Goal: Information Seeking & Learning: Understand process/instructions

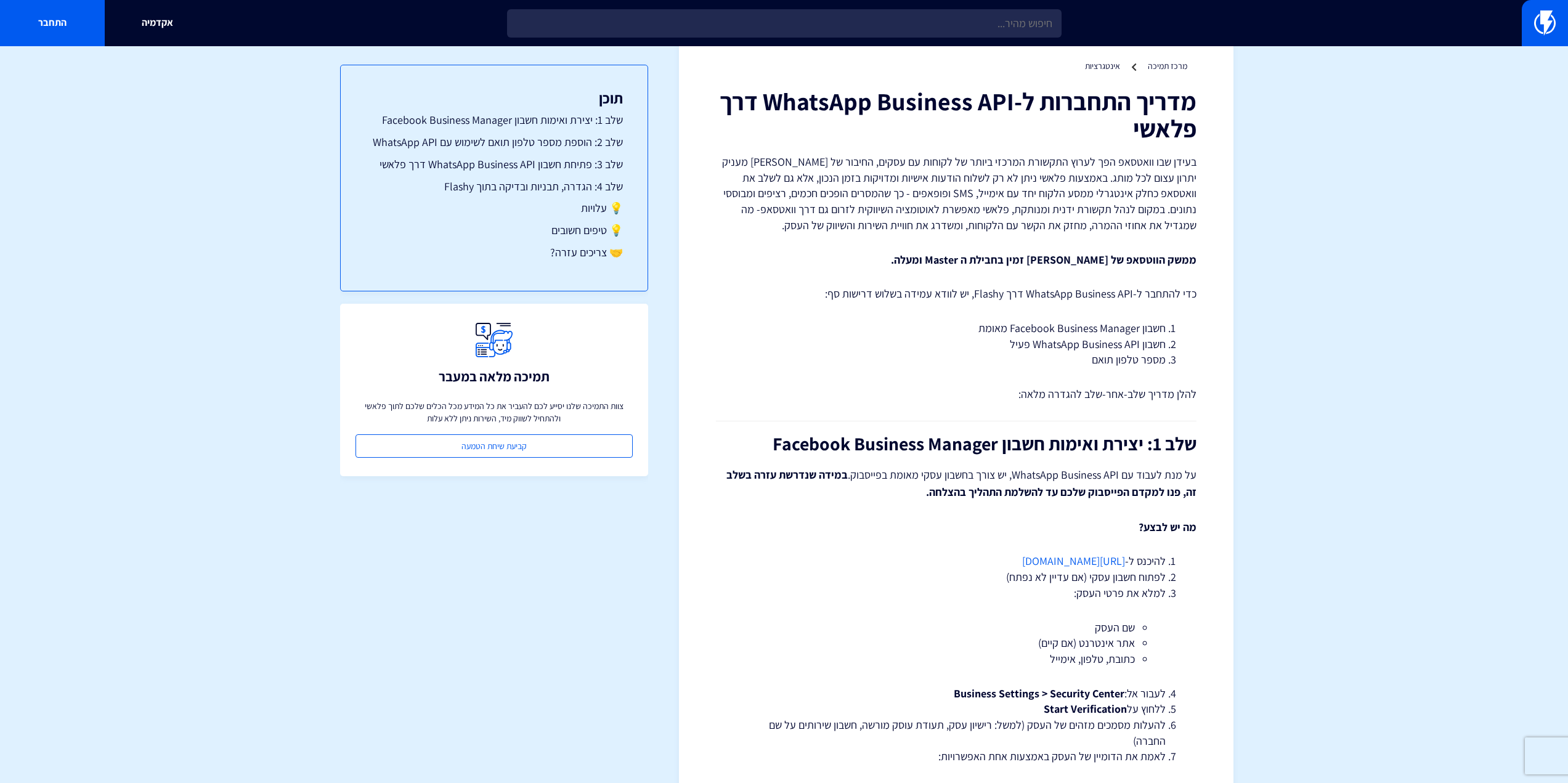
scroll to position [62, 0]
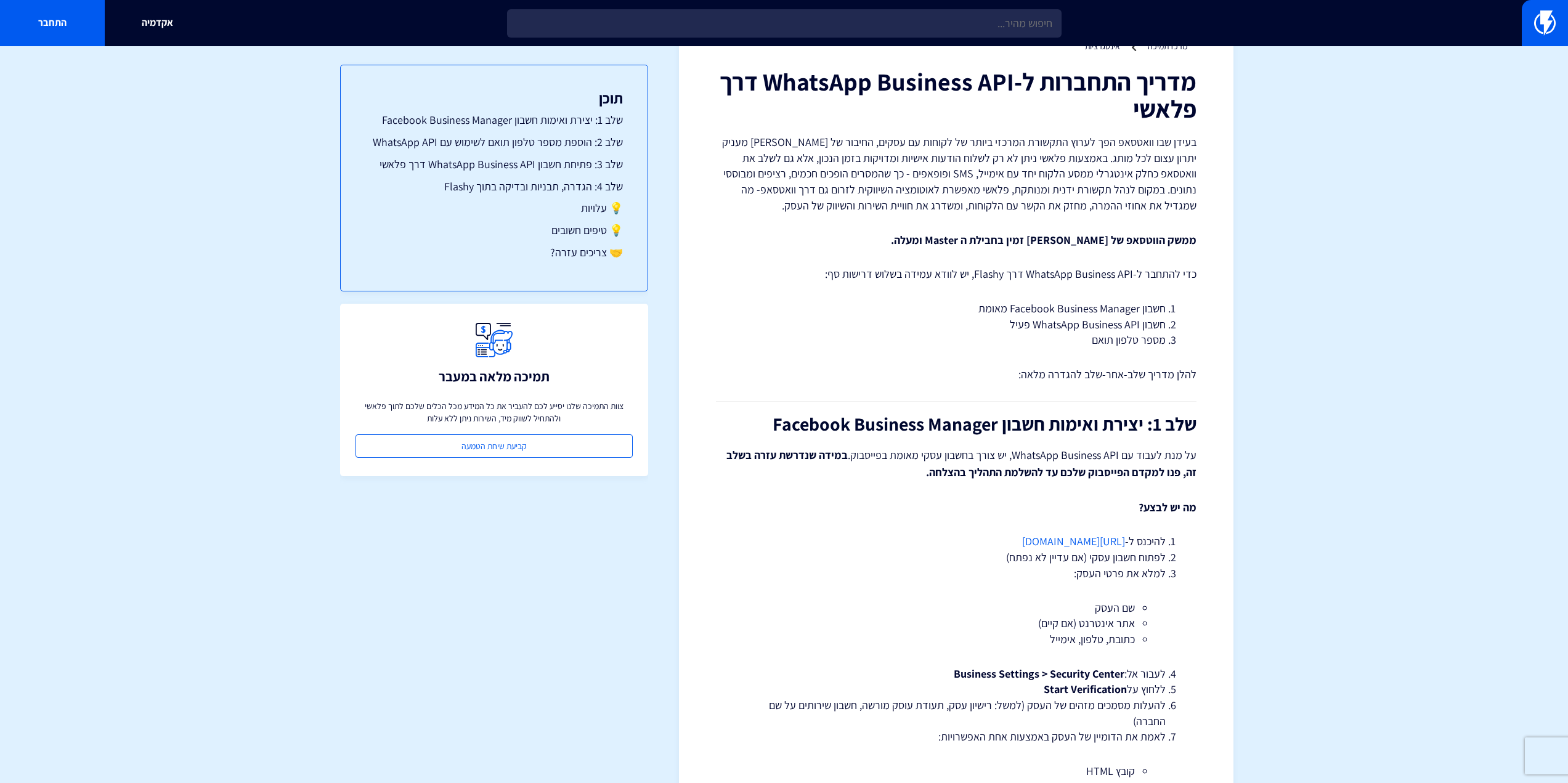
click at [1093, 325] on li "חשבון WhatsApp Business API פעיל" at bounding box center [955, 325] width 419 height 16
click at [1084, 330] on li "חשבון WhatsApp Business API פעיל" at bounding box center [955, 325] width 419 height 16
click at [1078, 329] on li "חשבון WhatsApp Business API פעיל" at bounding box center [955, 325] width 419 height 16
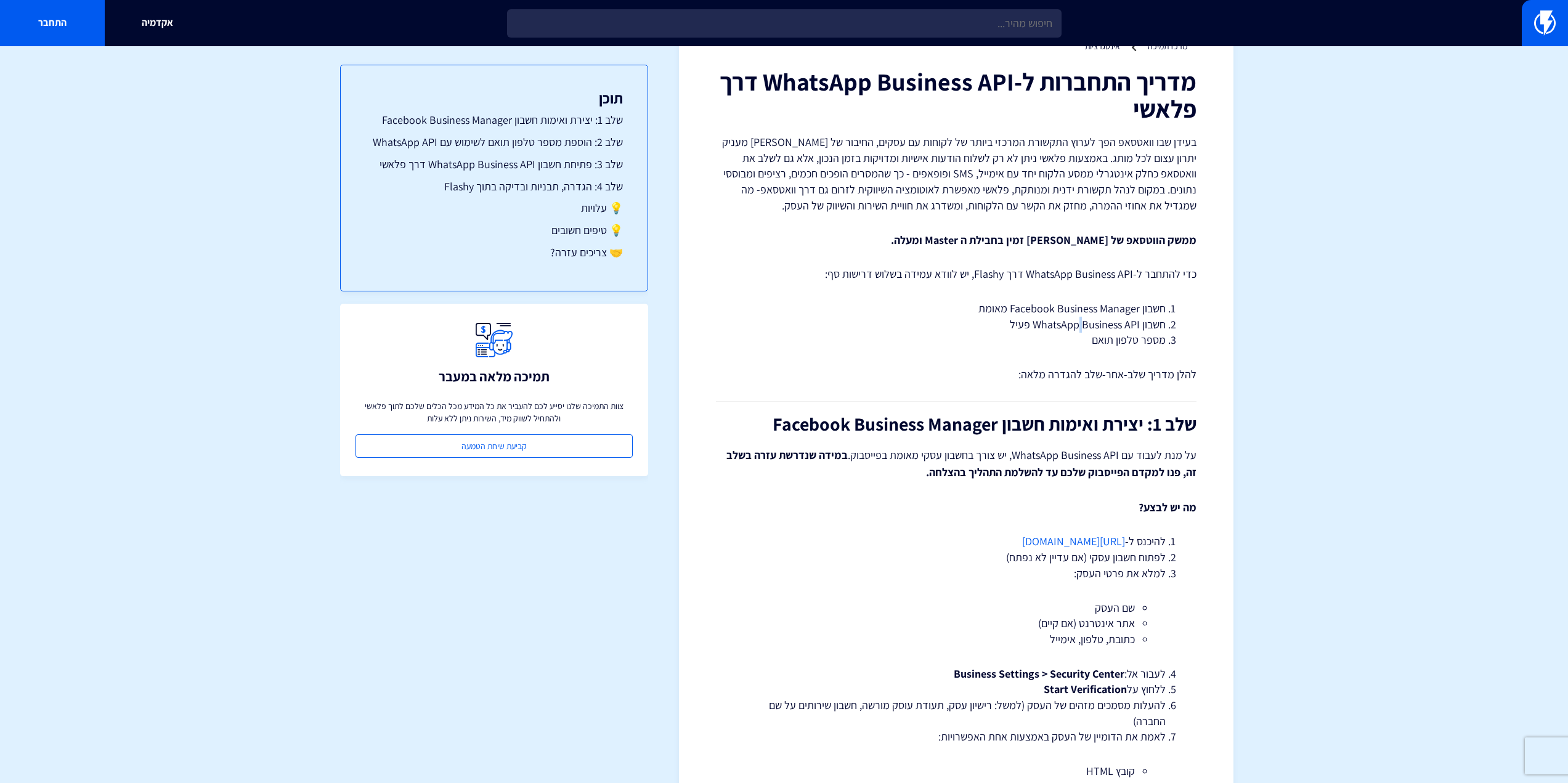
click at [1078, 329] on li "חשבון WhatsApp Business API פעיל" at bounding box center [955, 325] width 419 height 16
click at [1084, 337] on li "מספר טלפון תואם" at bounding box center [955, 340] width 419 height 16
click at [1118, 382] on p "להלן מדריך שלב-אחר-שלב להגדרה מלאה:" at bounding box center [956, 374] width 480 height 16
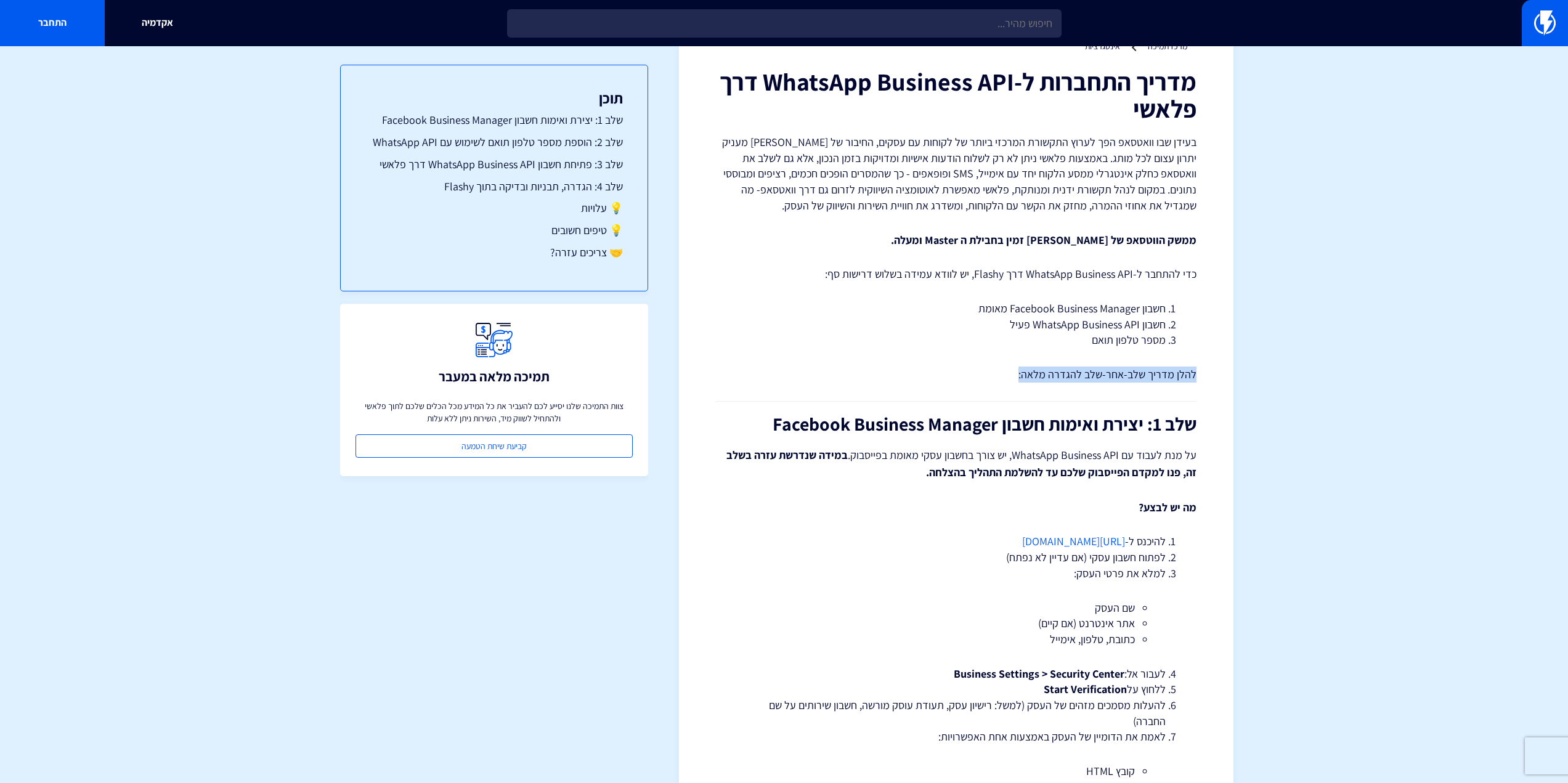
click at [1118, 382] on p "להלן מדריך שלב-אחר-שלב להגדרה מלאה:" at bounding box center [956, 374] width 480 height 16
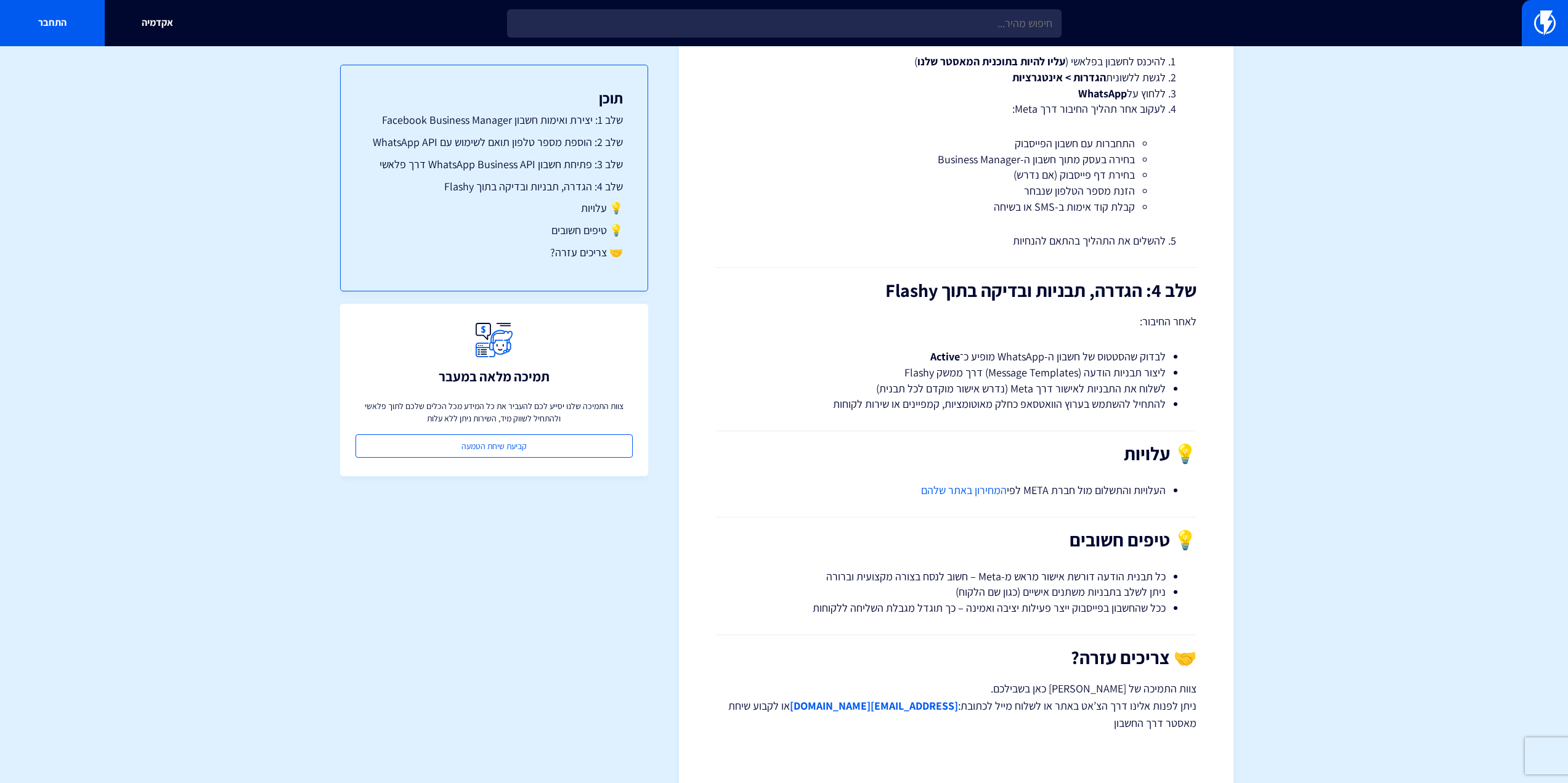
scroll to position [2080, 0]
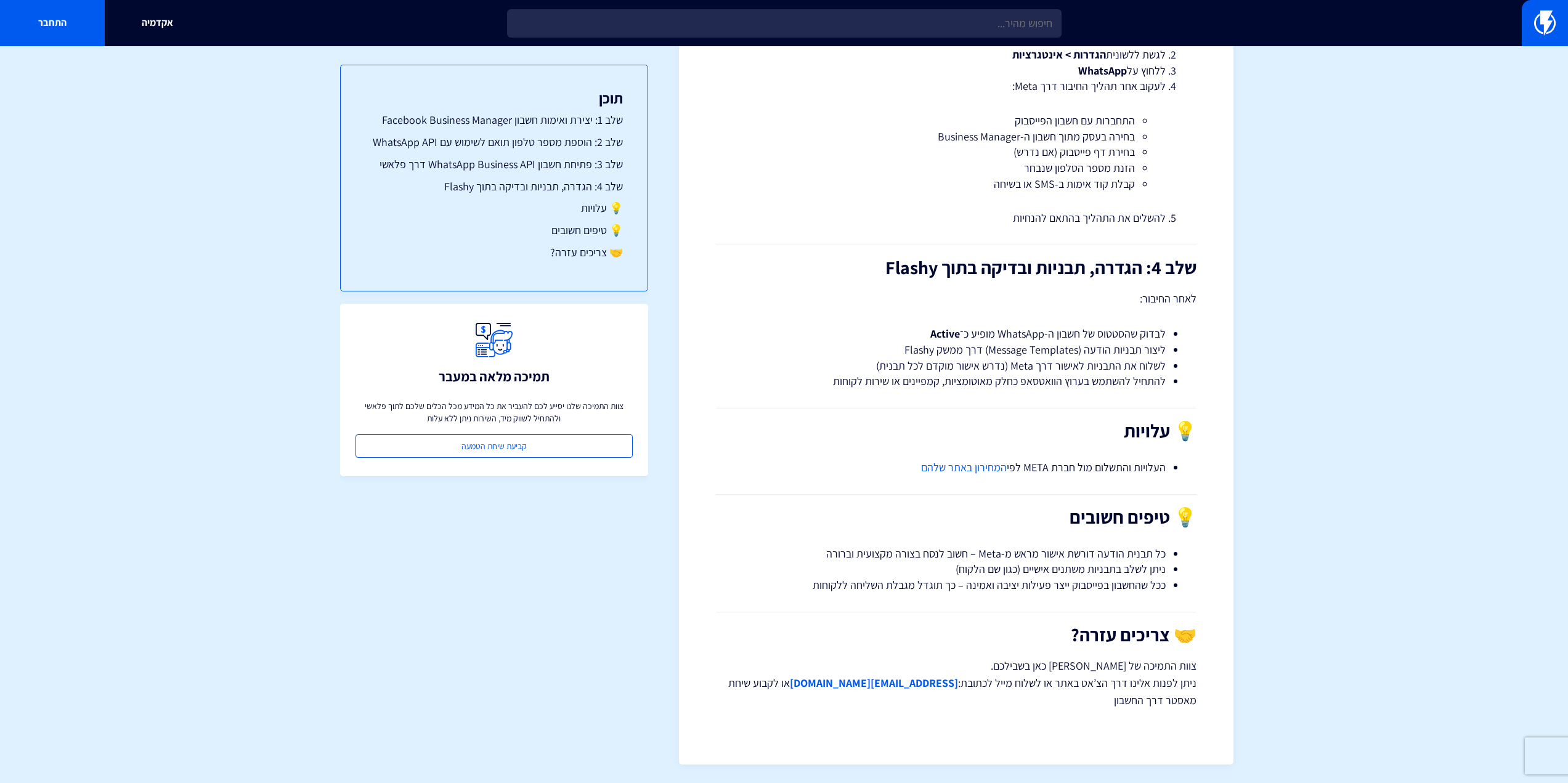
click at [1111, 548] on li "כל תבנית הודעה דורשת אישור מראש מ-Meta – חשוב לנסח בצורה מקצועית וברורה" at bounding box center [955, 554] width 419 height 16
drag, startPoint x: 1111, startPoint y: 548, endPoint x: 1100, endPoint y: 570, distance: 24.6
click at [1110, 553] on li "כל תבנית הודעה דורשת אישור מראש מ-Meta – חשוב לנסח בצורה מקצועית וברורה" at bounding box center [955, 554] width 419 height 16
click at [1100, 570] on li "ניתן לשלב בתבניות משתנים אישיים (כגון שם הלקוח)" at bounding box center [955, 569] width 419 height 16
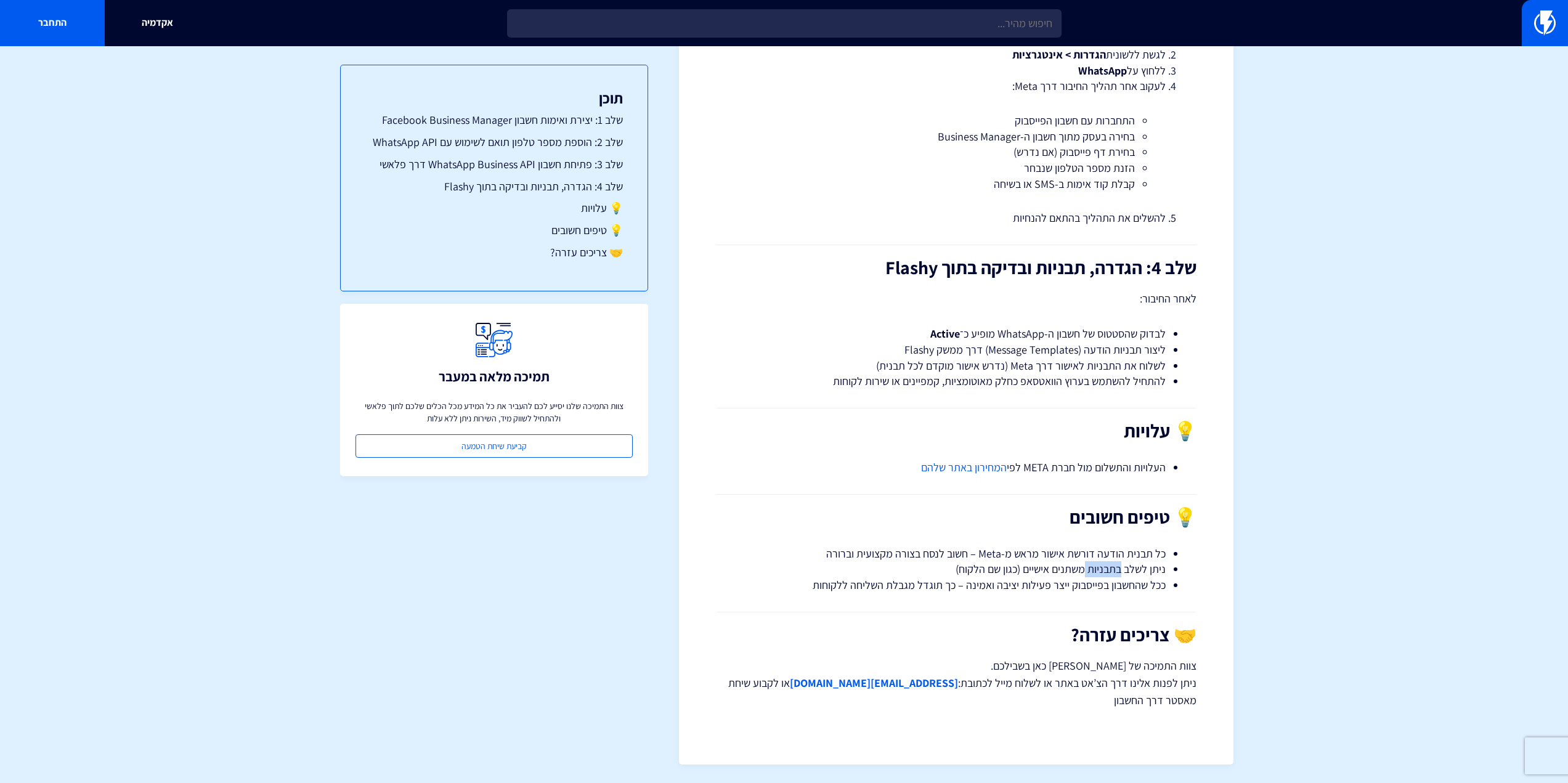
click at [1100, 570] on li "ניתן לשלב בתבניות משתנים אישיים (כגון שם הלקוח)" at bounding box center [955, 569] width 419 height 16
click at [1098, 588] on li "ככל שהחשבון בפייסבוק ייצר פעילות יציבה ואמינה – כך תוגדל מגבלת השליחה ללקוחות" at bounding box center [955, 585] width 419 height 16
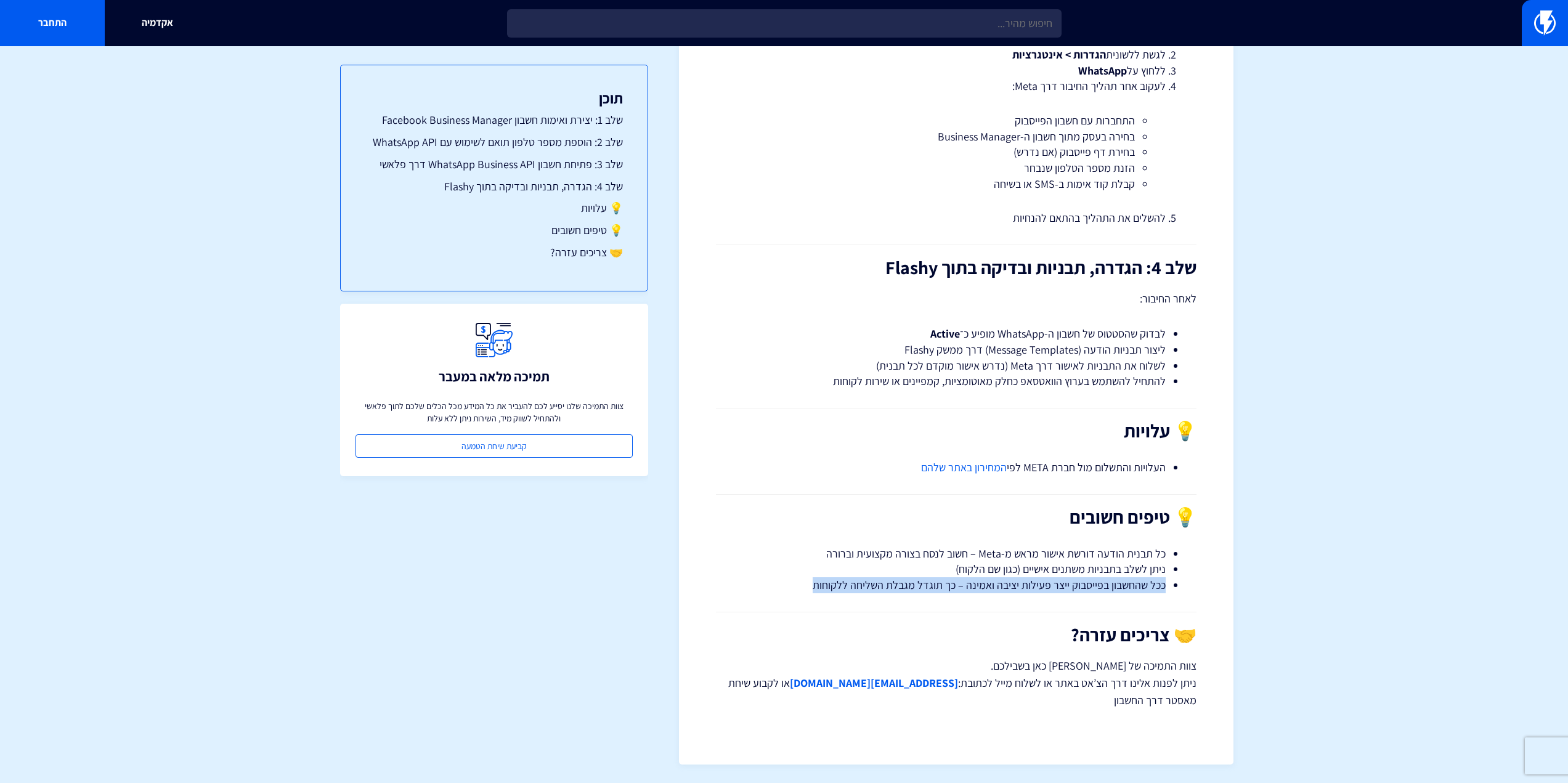
click at [1098, 588] on li "ככל שהחשבון בפייסבוק ייצר פעילות יציבה ואמינה – כך תוגדל מגבלת השליחה ללקוחות" at bounding box center [955, 585] width 419 height 16
click at [1165, 669] on p "צוות התמיכה של [PERSON_NAME] כאן בשבילכם. ניתן לפנות אלינו דרך הצ’אט באתר או לש…" at bounding box center [956, 683] width 480 height 51
click at [1176, 678] on p "צוות התמיכה של [PERSON_NAME] כאן בשבילכם. ניתן לפנות אלינו דרך הצ’אט באתר או לש…" at bounding box center [956, 683] width 480 height 51
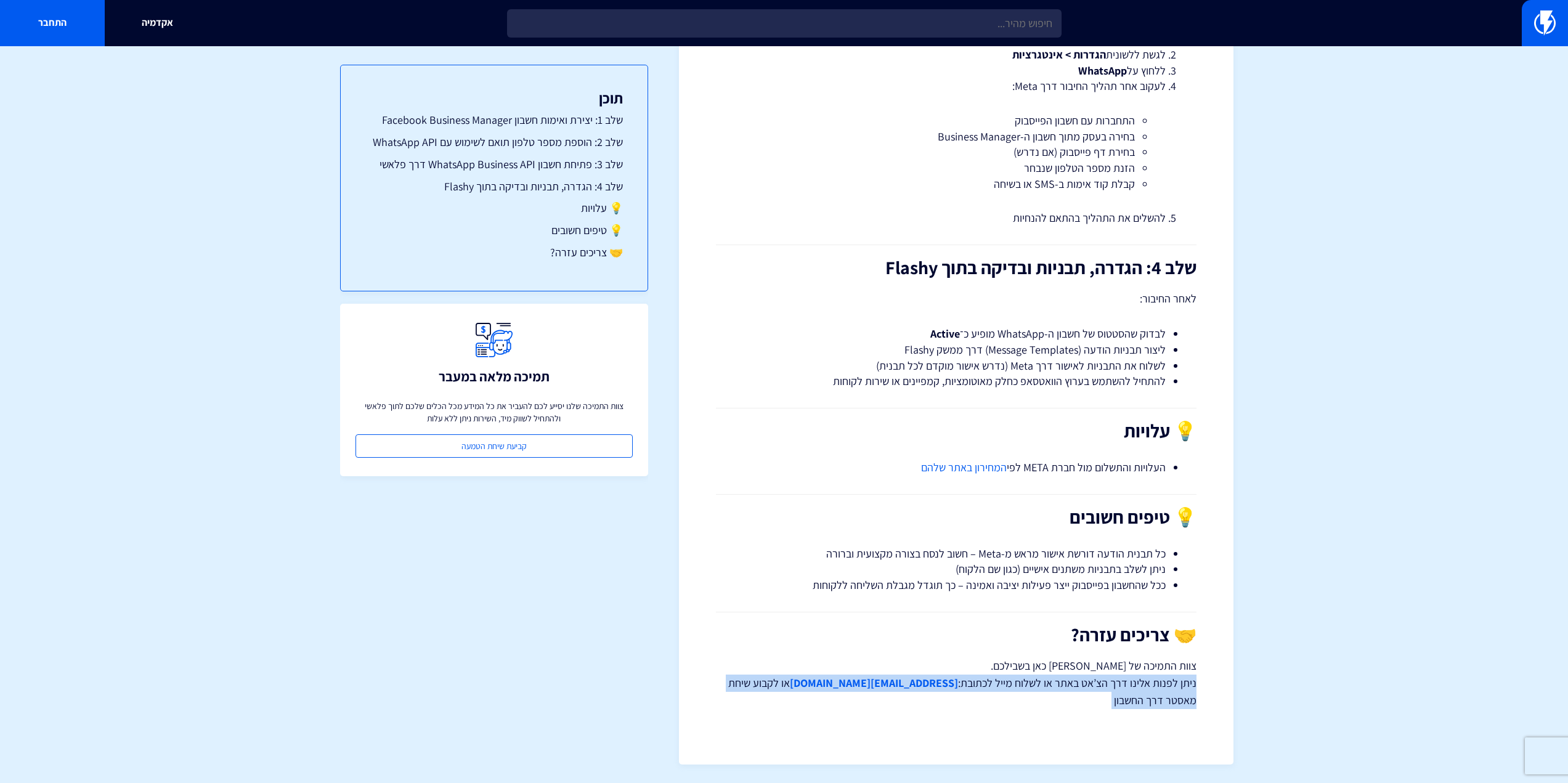
click at [1176, 678] on p "צוות התמיכה של [PERSON_NAME] כאן בשבילכם. ניתן לפנות אלינו דרך הצ’אט באתר או לש…" at bounding box center [956, 683] width 480 height 51
click at [1175, 678] on p "צוות התמיכה של [PERSON_NAME] כאן בשבילכם. ניתן לפנות אלינו דרך הצ’אט באתר או לש…" at bounding box center [956, 683] width 480 height 51
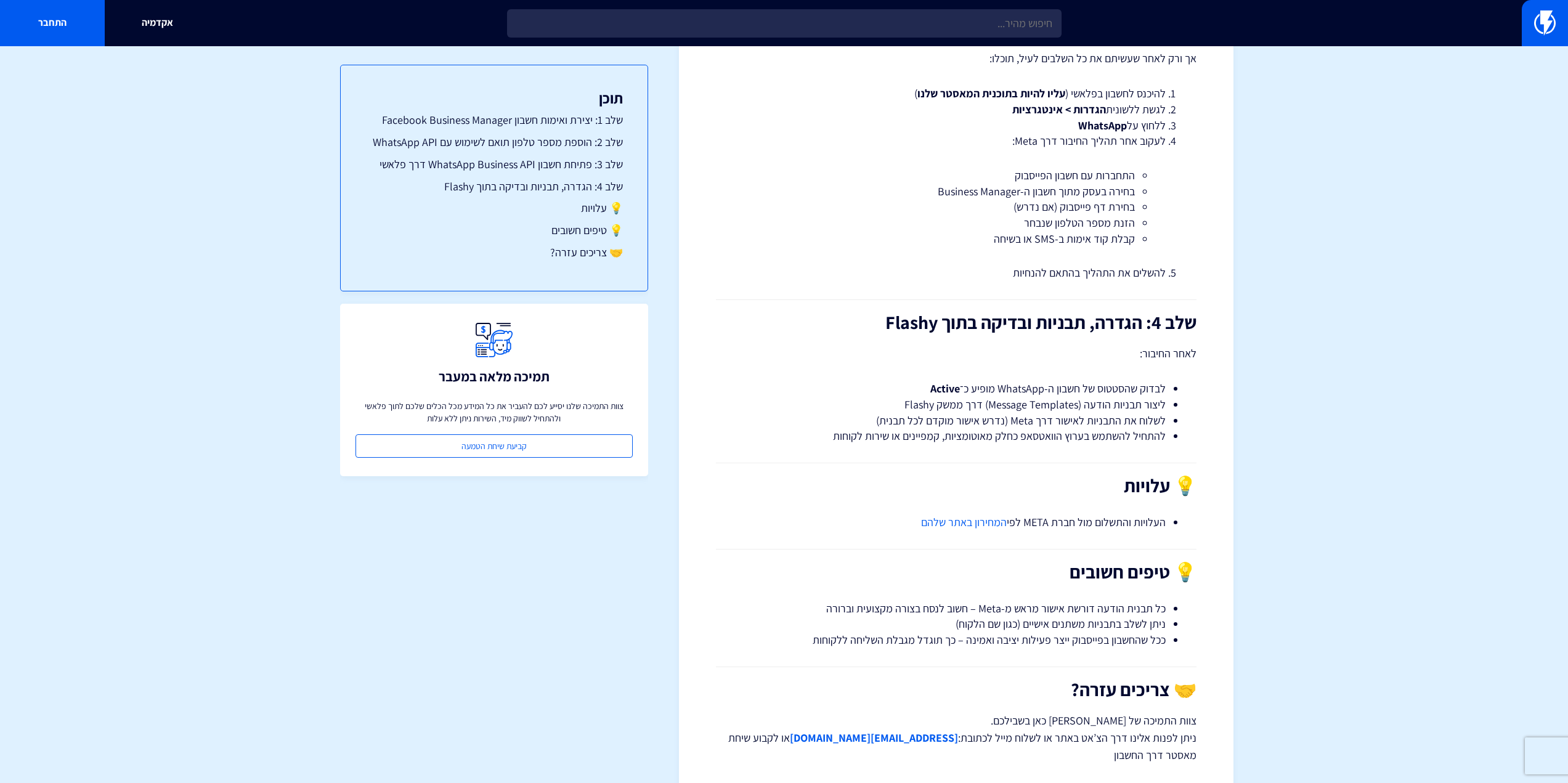
scroll to position [1956, 0]
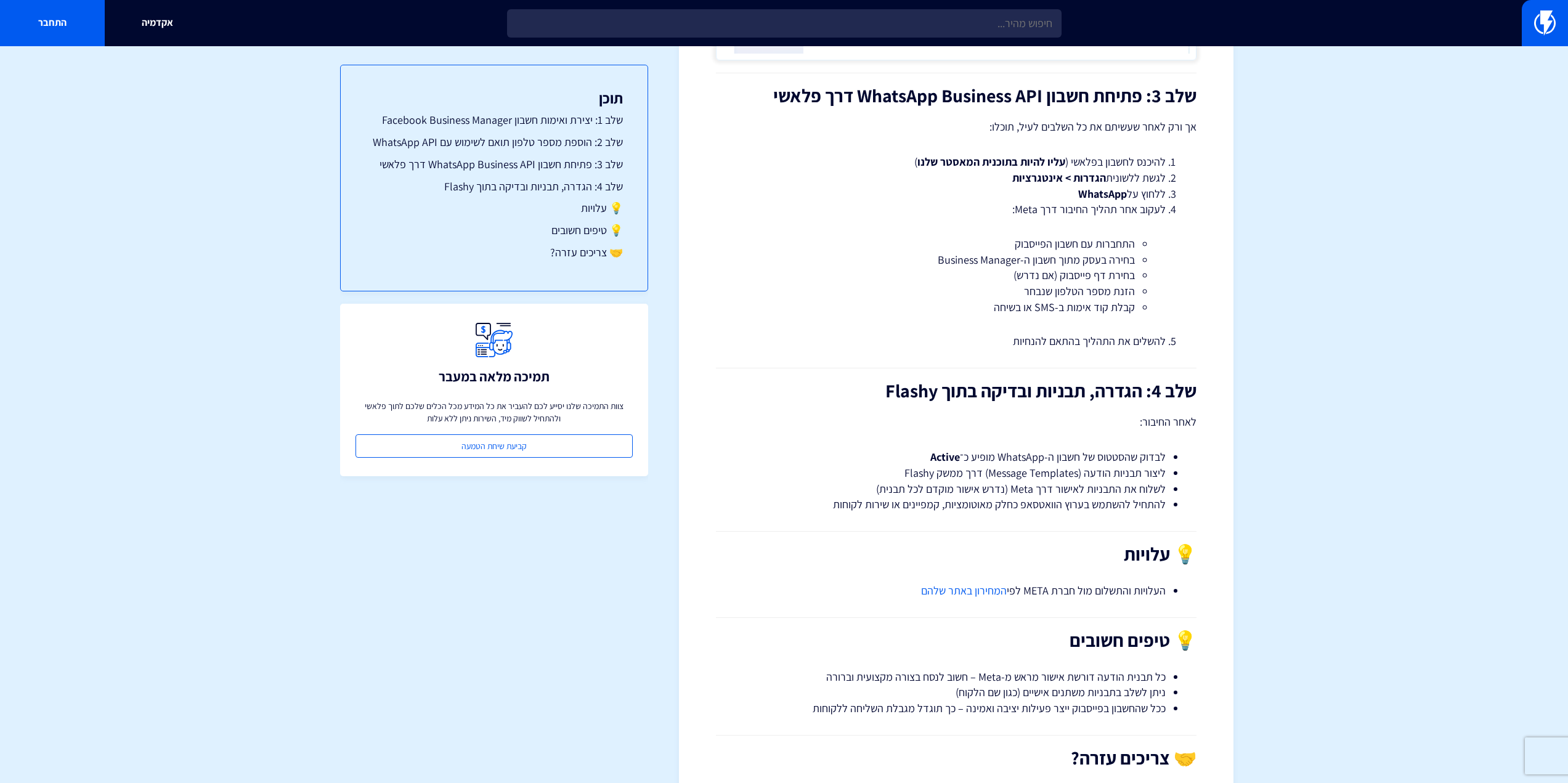
click at [1142, 469] on li "ליצור תבניות הודעה (Message Templates) דרך ממשק Flashy" at bounding box center [955, 473] width 419 height 16
click at [1136, 458] on li "לבדוק שהסטטוס של חשבון ה-WhatsApp מופיע כ־ Active" at bounding box center [955, 457] width 419 height 16
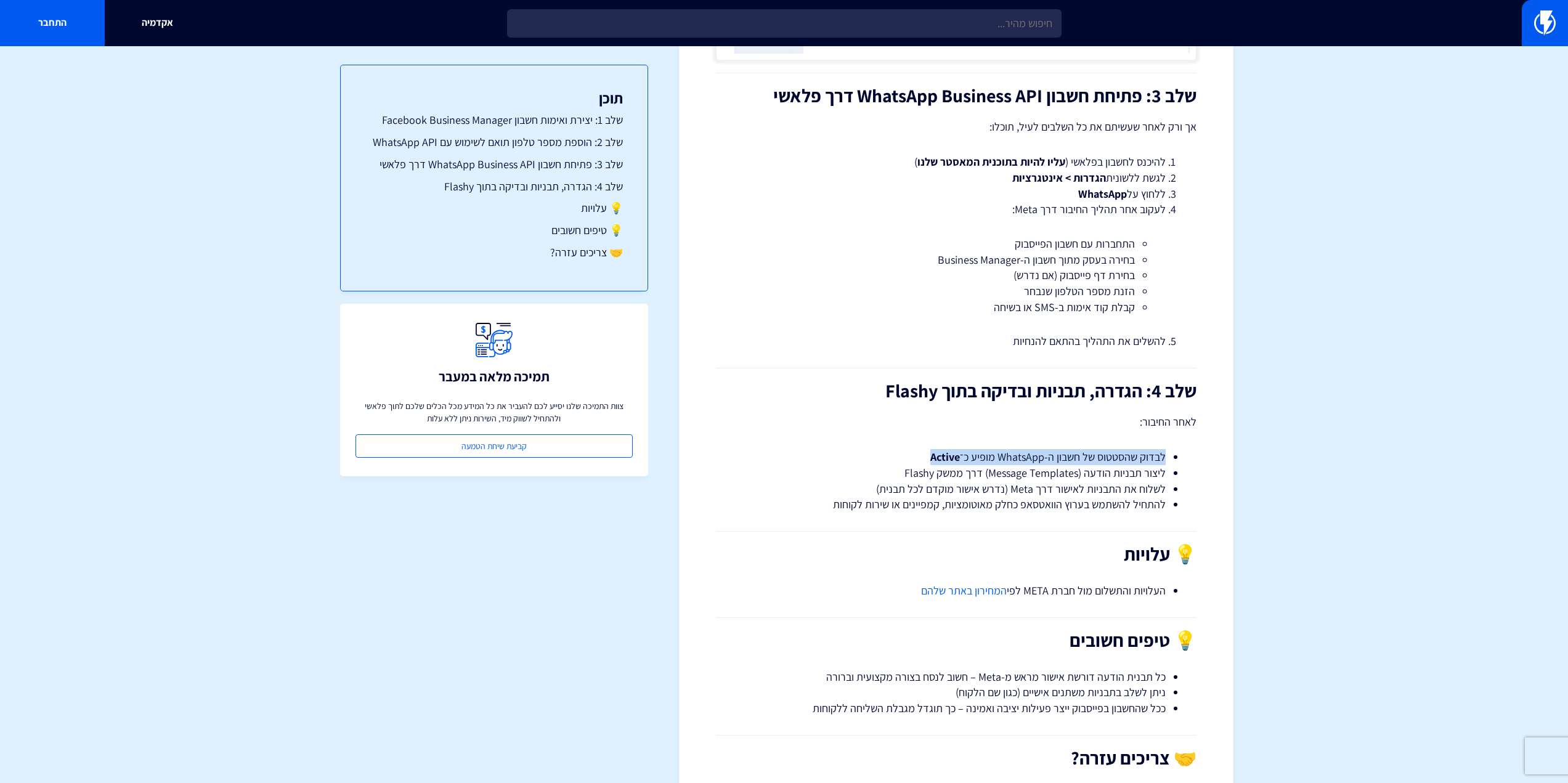
click at [1136, 458] on li "לבדוק שהסטטוס של חשבון ה-WhatsApp מופיע כ־ Active" at bounding box center [955, 457] width 419 height 16
click at [1133, 474] on li "ליצור תבניות הודעה (Message Templates) דרך ממשק Flashy" at bounding box center [955, 473] width 419 height 16
click at [1133, 488] on li "לשלוח את התבניות לאישור דרך Meta (נדרש אישור מוקדם לכל תבנית)" at bounding box center [955, 489] width 419 height 16
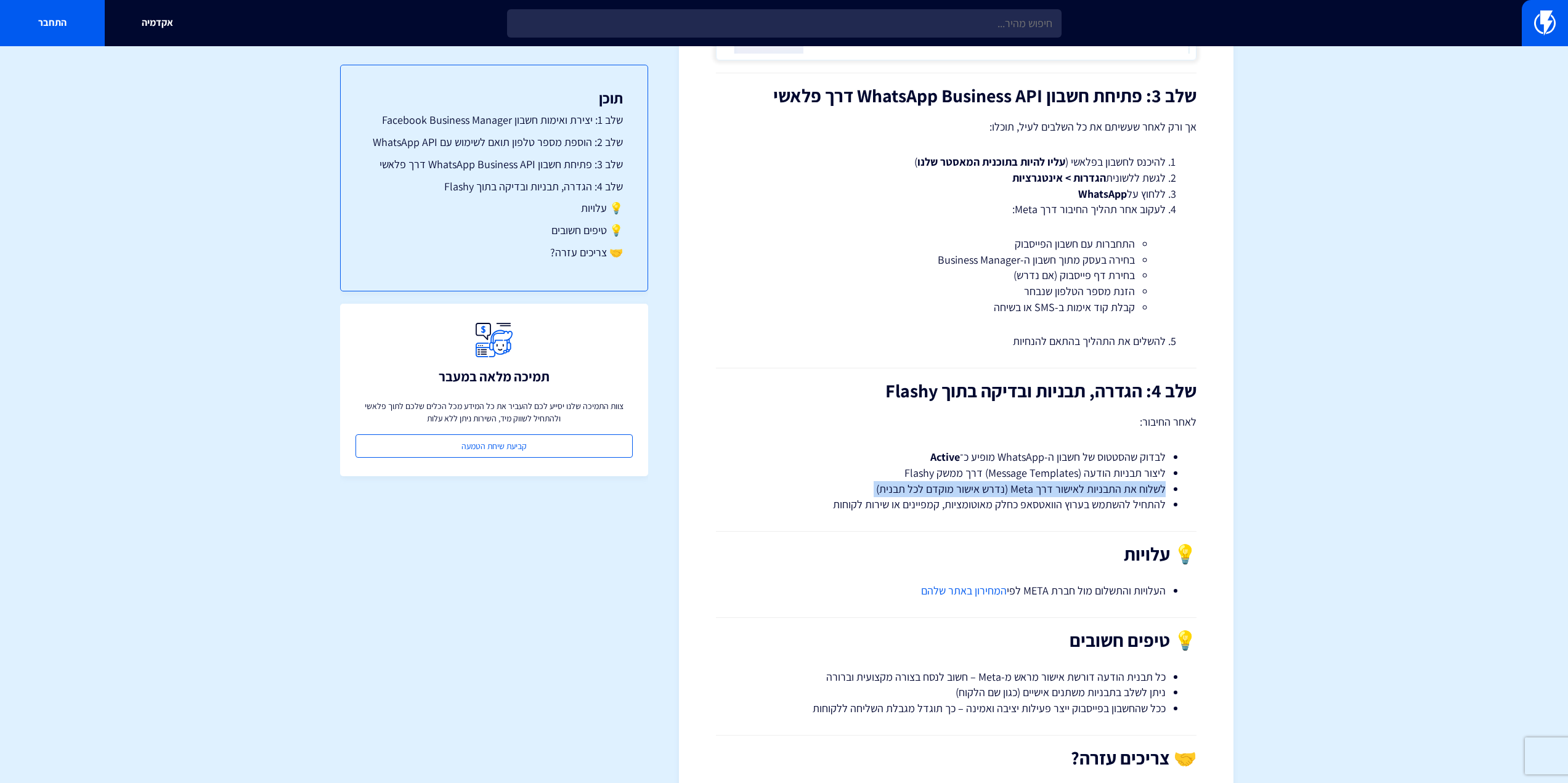
click at [1133, 488] on li "לשלוח את התבניות לאישור דרך Meta (נדרש אישור מוקדם לכל תבנית)" at bounding box center [955, 489] width 419 height 16
click at [1131, 500] on li "להתחיל להשתמש בערוץ הוואטסאפ כחלק מאוטומציות, קמפיינים או שירות לקוחות" at bounding box center [955, 504] width 419 height 16
click at [1120, 507] on li "להתחיל להשתמש בערוץ הוואטסאפ כחלק מאוטומציות, קמפיינים או שירות לקוחות" at bounding box center [955, 504] width 419 height 16
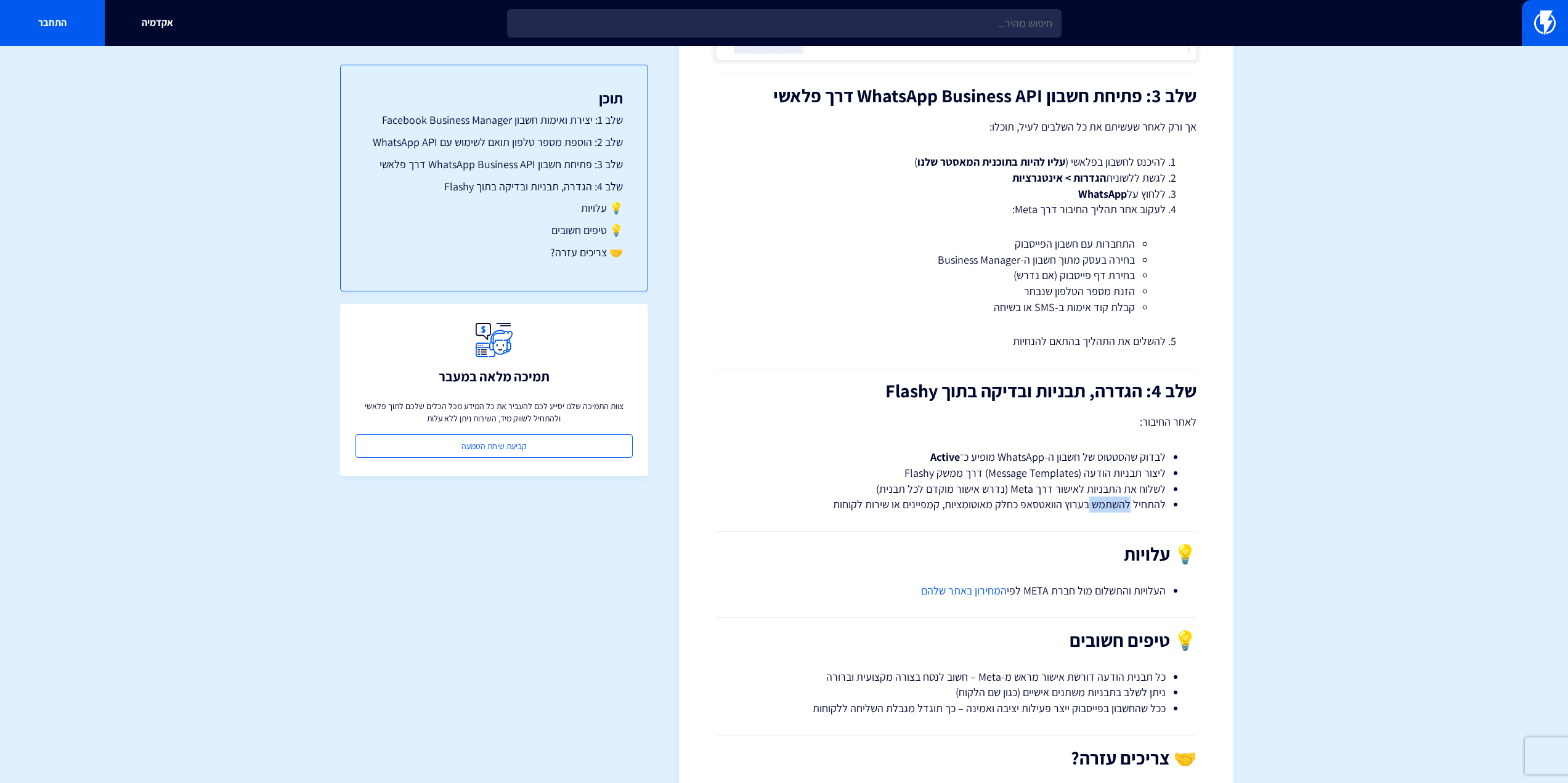
click at [1120, 507] on li "להתחיל להשתמש בערוץ הוואטסאפ כחלק מאוטומציות, קמפיינים או שירות לקוחות" at bounding box center [955, 504] width 419 height 16
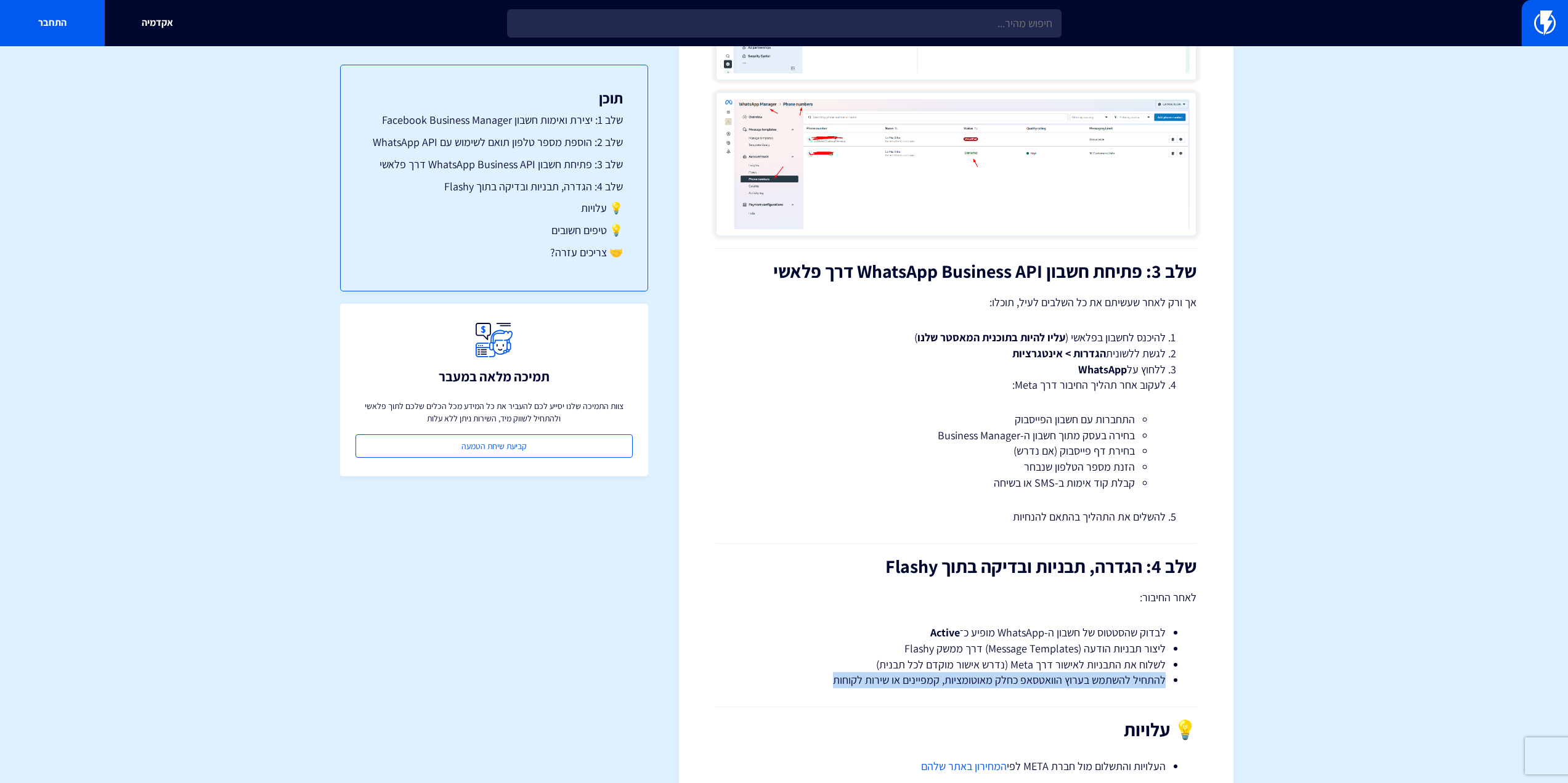
scroll to position [1772, 0]
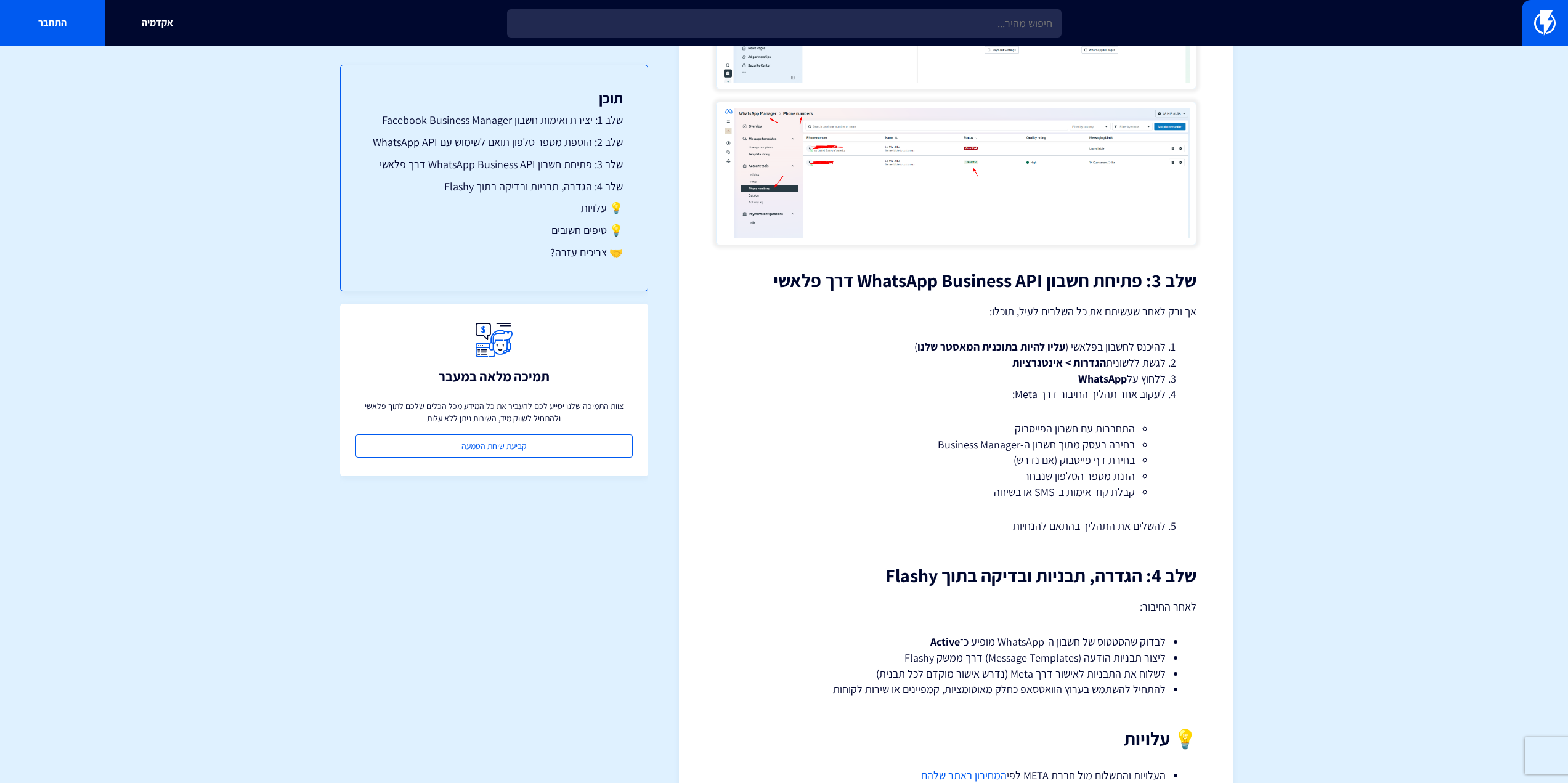
click at [1111, 485] on li "קבלת קוד אימות ב-SMS או בשיחה" at bounding box center [955, 492] width 357 height 16
click at [1111, 528] on li "להשלים את התהליך בהתאם להנחיות" at bounding box center [955, 526] width 419 height 16
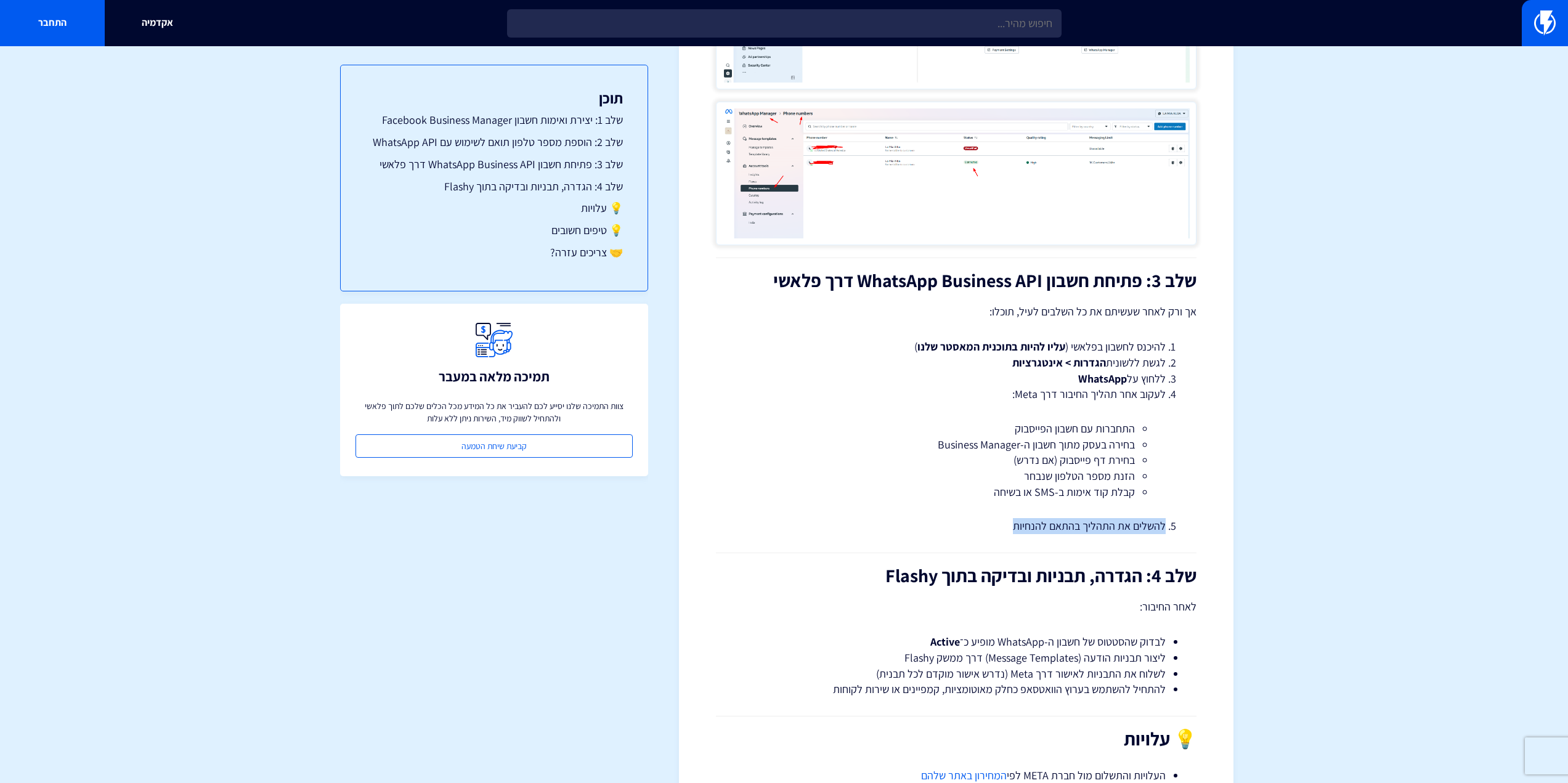
click at [1111, 528] on li "להשלים את התהליך בהתאם להנחיות" at bounding box center [955, 526] width 419 height 16
click at [1103, 471] on li "הזנת מספר הטלפון שנבחר" at bounding box center [955, 477] width 357 height 16
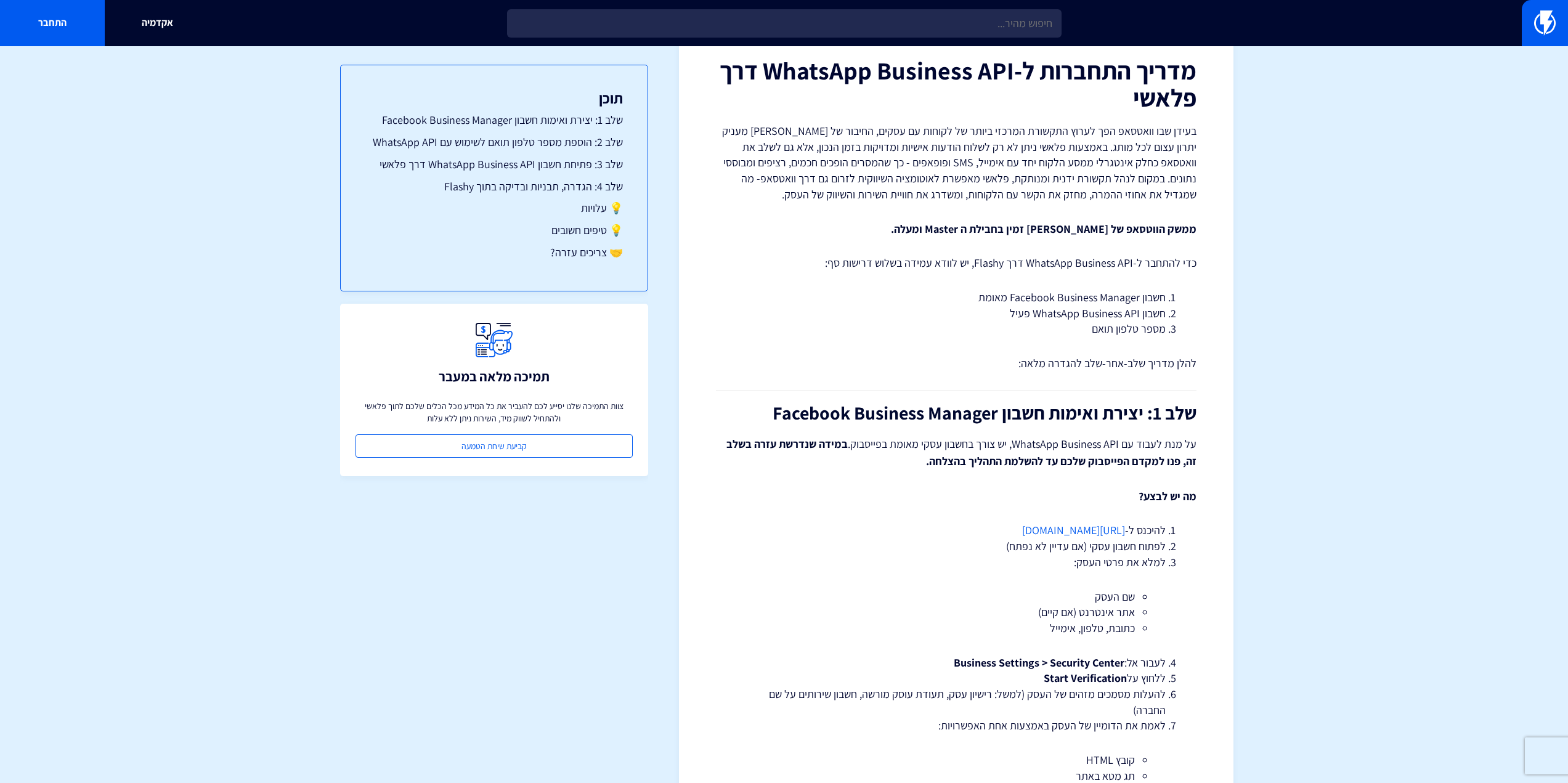
scroll to position [0, 0]
